Goal: Find specific page/section: Find specific page/section

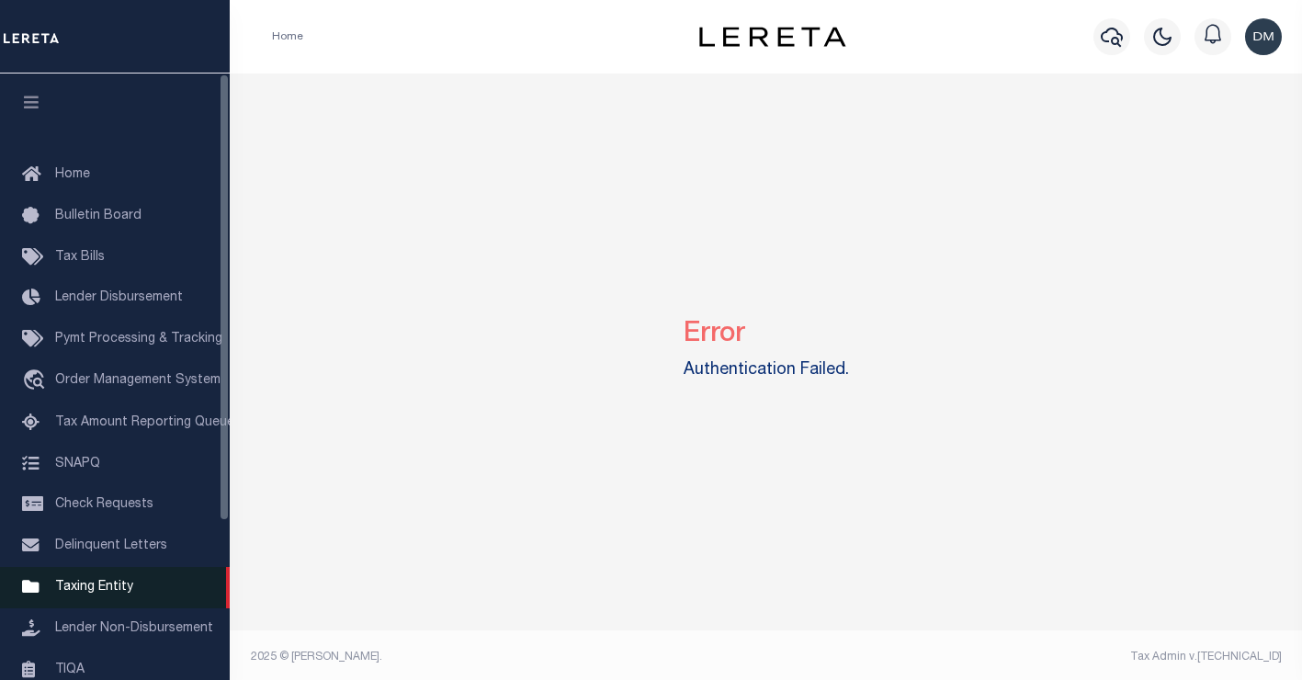
click at [69, 593] on span "Taxing Entity" at bounding box center [94, 587] width 78 height 13
click at [107, 591] on span "Taxing Entity" at bounding box center [94, 587] width 78 height 13
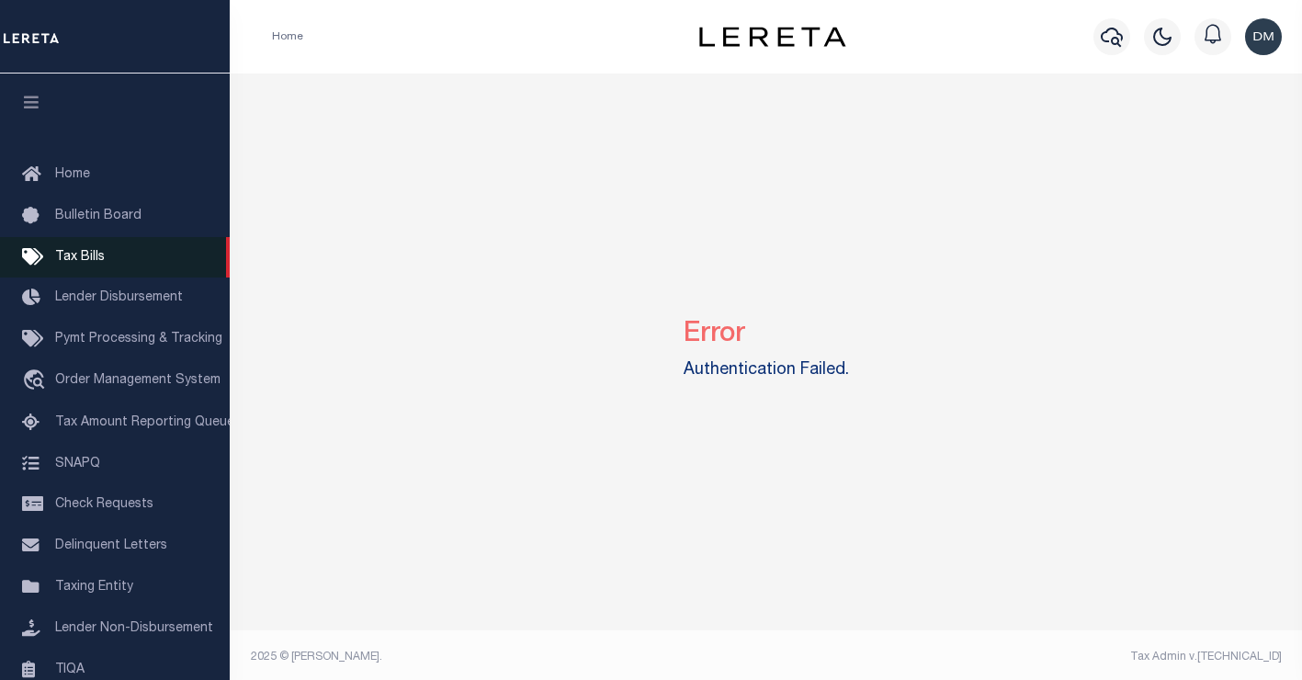
click at [84, 254] on span "Tax Bills" at bounding box center [80, 257] width 50 height 13
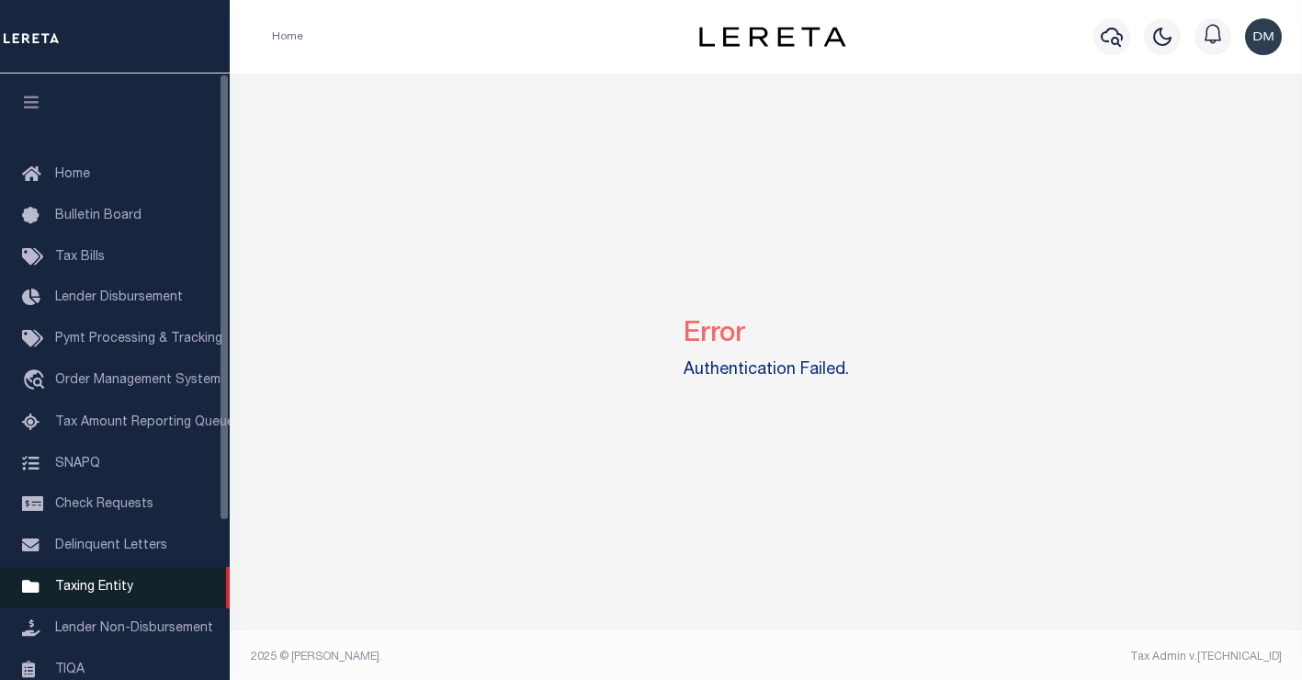
click at [96, 593] on span "Taxing Entity" at bounding box center [94, 587] width 78 height 13
